Goal: Find specific page/section: Find specific page/section

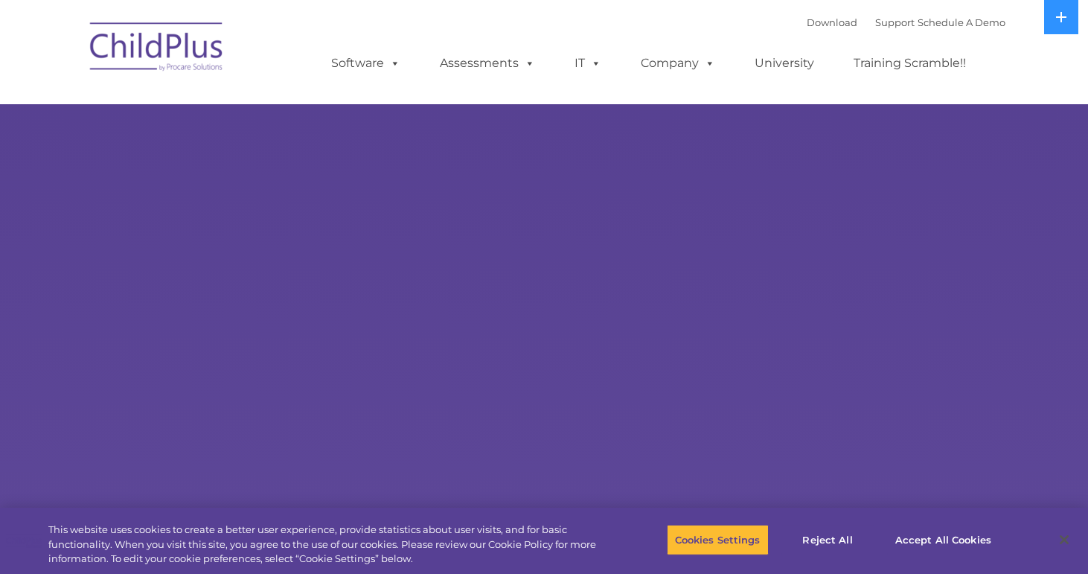
select select "MEDIUM"
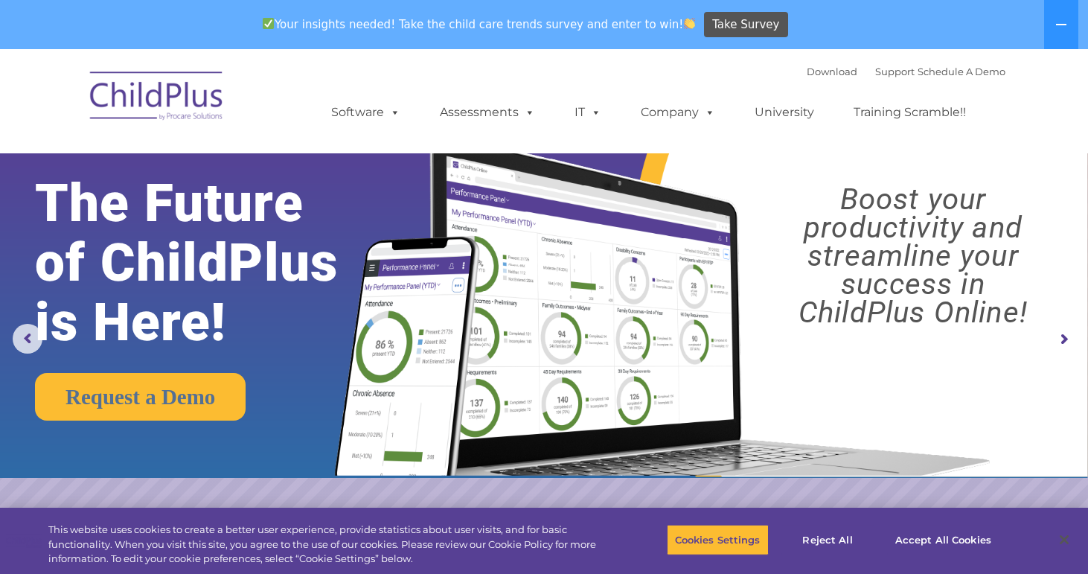
click at [807, 80] on div "Download Support | Schedule A Demo " at bounding box center [905, 71] width 199 height 22
click at [808, 76] on link "Download" at bounding box center [831, 71] width 51 height 12
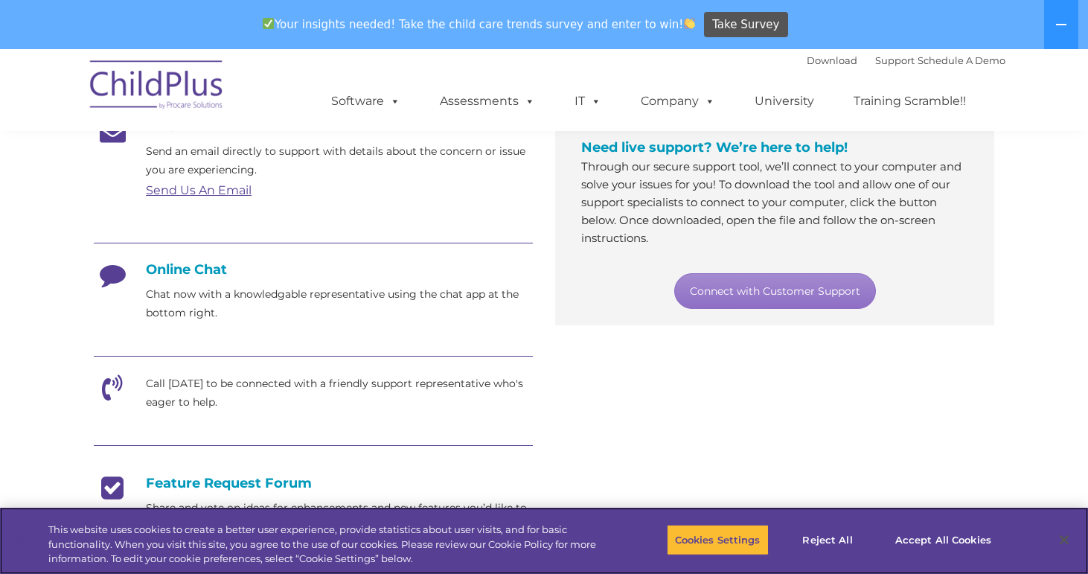
scroll to position [272, 0]
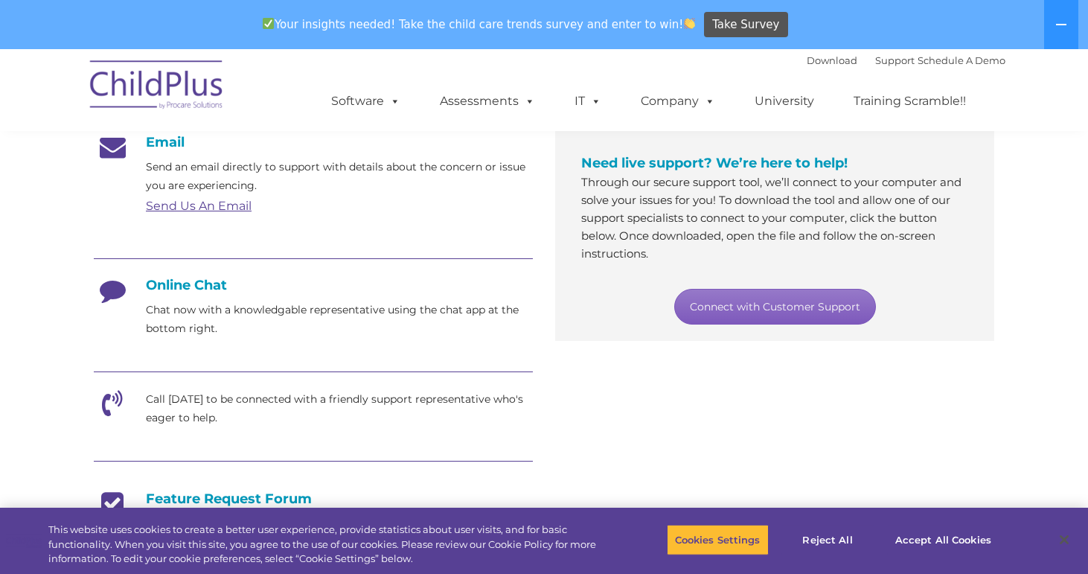
click at [774, 311] on link "Connect with Customer Support" at bounding box center [775, 307] width 202 height 36
click at [510, 244] on div at bounding box center [313, 259] width 439 height 33
click at [507, 273] on div at bounding box center [313, 259] width 439 height 33
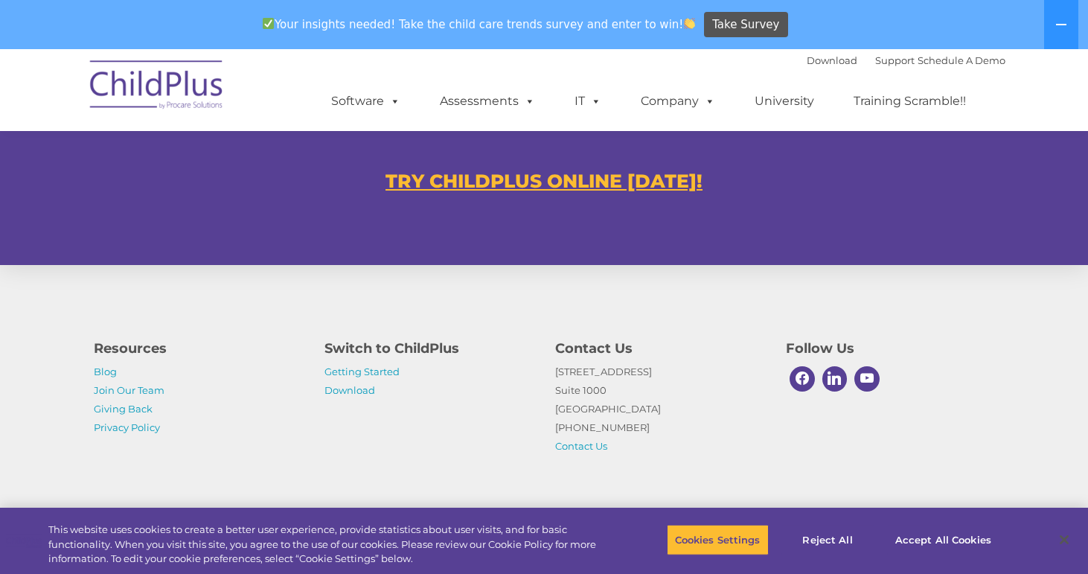
scroll to position [936, 0]
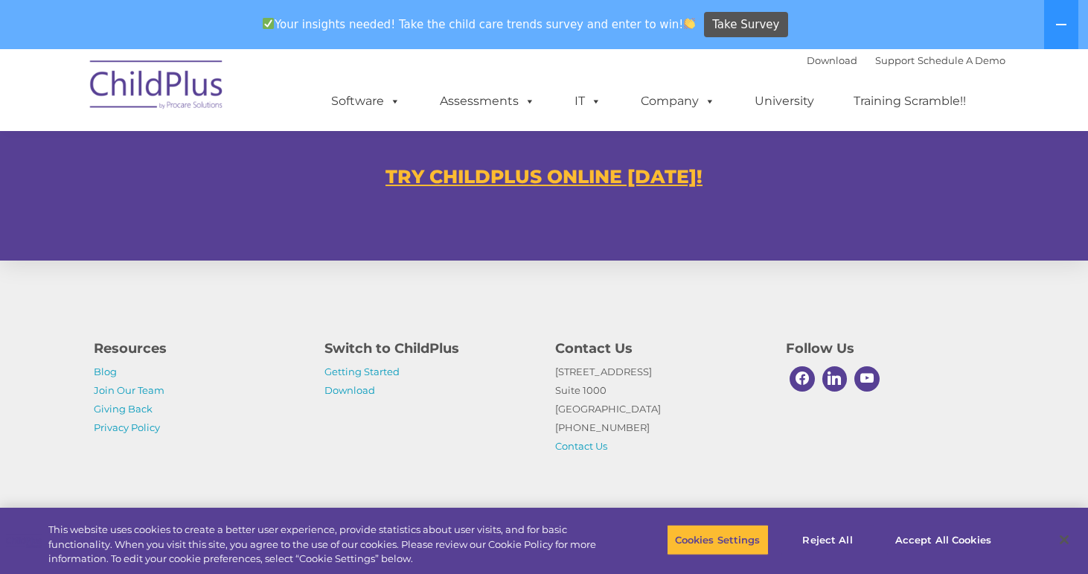
click at [536, 167] on u "TRY CHILDPLUS ONLINE TODAY!" at bounding box center [543, 176] width 317 height 22
